Goal: Understand process/instructions: Learn about a topic

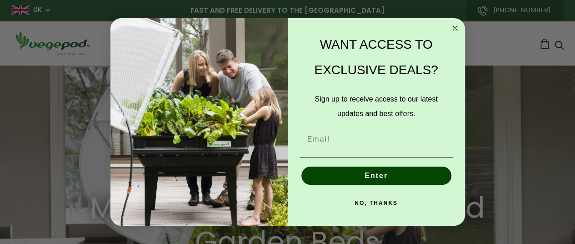
scroll to position [0, 136]
click at [452, 29] on circle "Close dialog" at bounding box center [454, 28] width 10 height 10
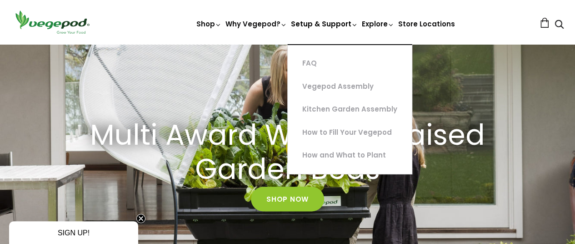
scroll to position [0, 272]
click at [320, 109] on link "Kitchen Garden Assembly" at bounding box center [350, 109] width 124 height 23
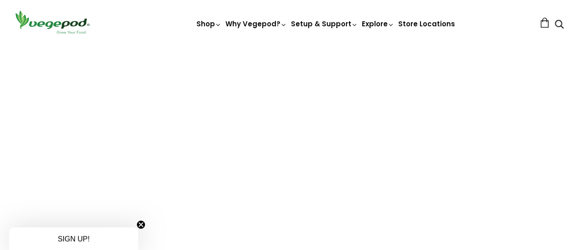
scroll to position [200, 0]
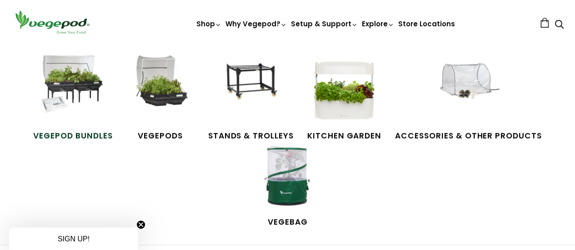
click at [85, 90] on img at bounding box center [73, 89] width 68 height 68
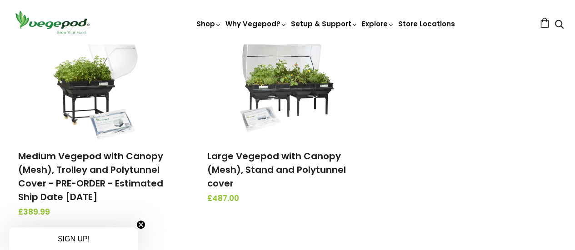
scroll to position [363, 0]
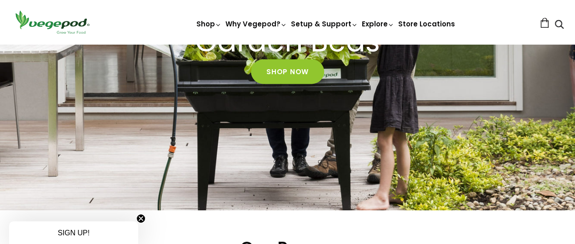
scroll to position [218, 0]
